Goal: Information Seeking & Learning: Find specific page/section

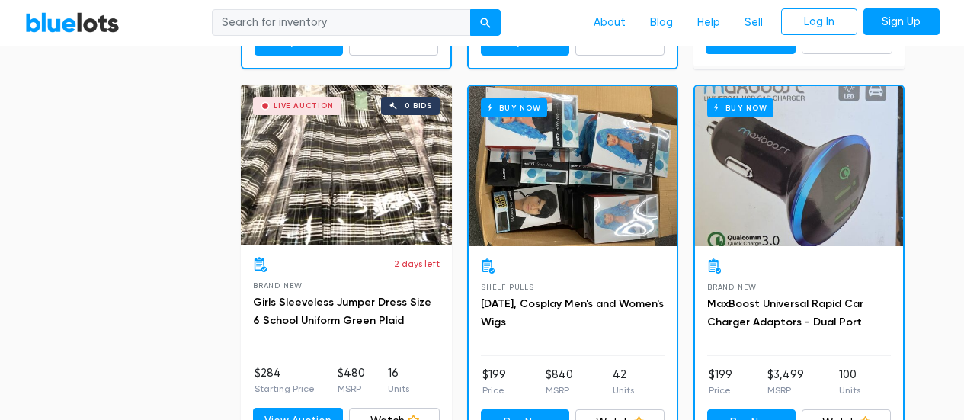
scroll to position [1601, 0]
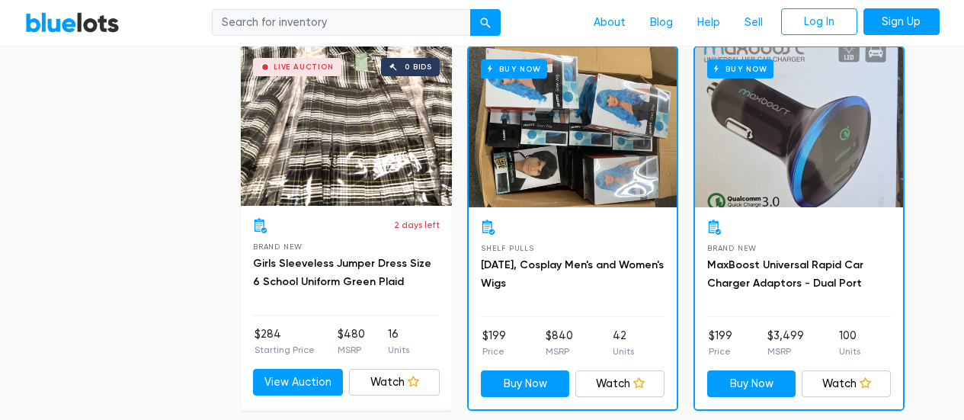
drag, startPoint x: 910, startPoint y: 250, endPoint x: 940, endPoint y: 245, distance: 31.0
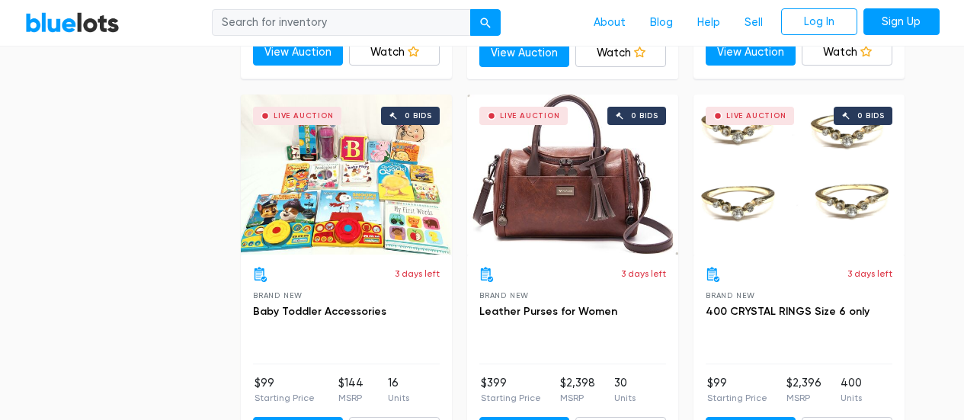
scroll to position [5413, 0]
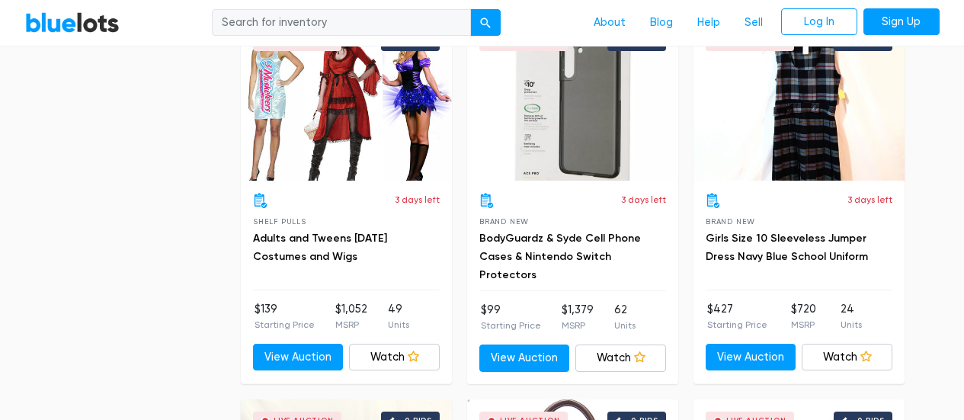
click at [338, 14] on input "search" at bounding box center [341, 22] width 259 height 27
type input "craft"
click at [470, 9] on button "submit" at bounding box center [485, 22] width 30 height 27
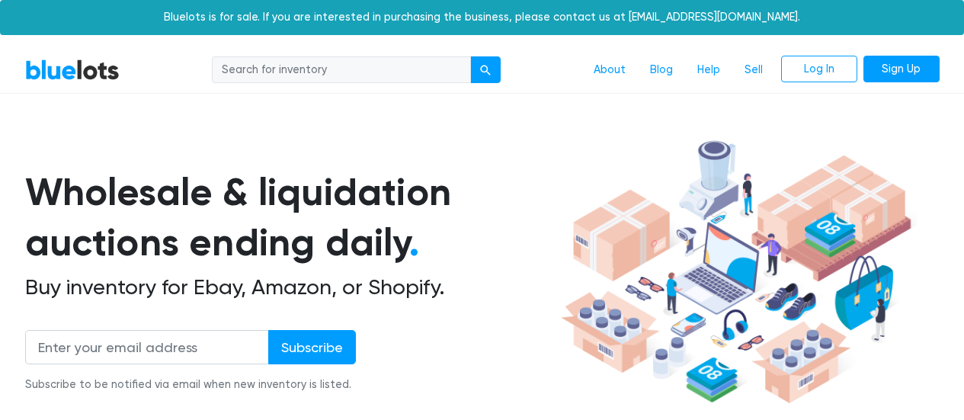
click at [342, 69] on input "search" at bounding box center [341, 69] width 259 height 27
type input "guitar"
click at [505, 64] on div "guitar About Blog Help Sell Log In Sign Up" at bounding box center [536, 70] width 808 height 29
click at [493, 68] on button "submit" at bounding box center [485, 69] width 30 height 27
